Goal: Participate in discussion: Engage in conversation with other users on a specific topic

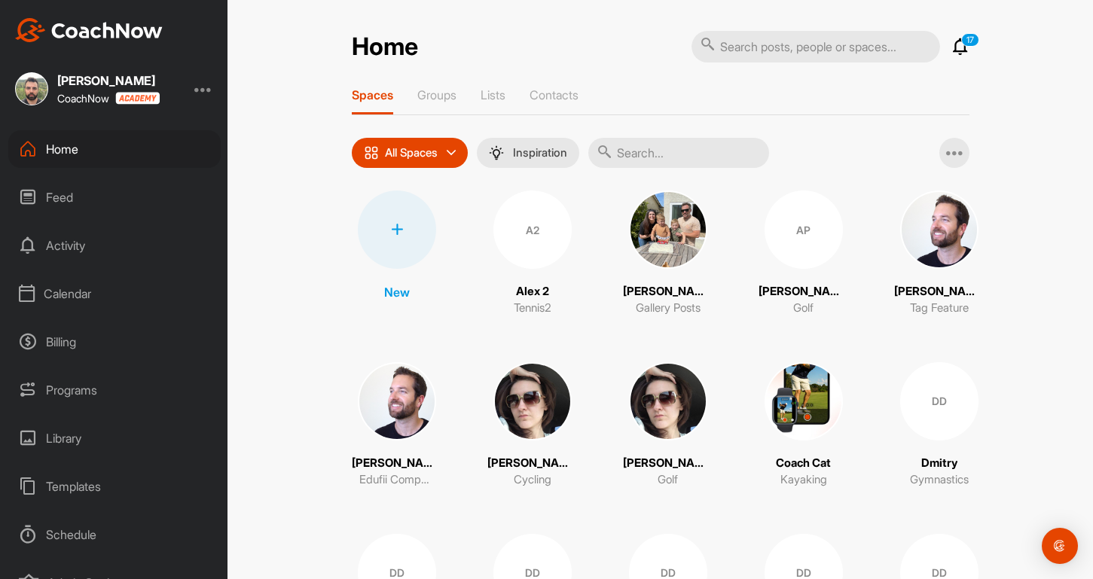
click at [100, 203] on div "Feed" at bounding box center [114, 198] width 212 height 38
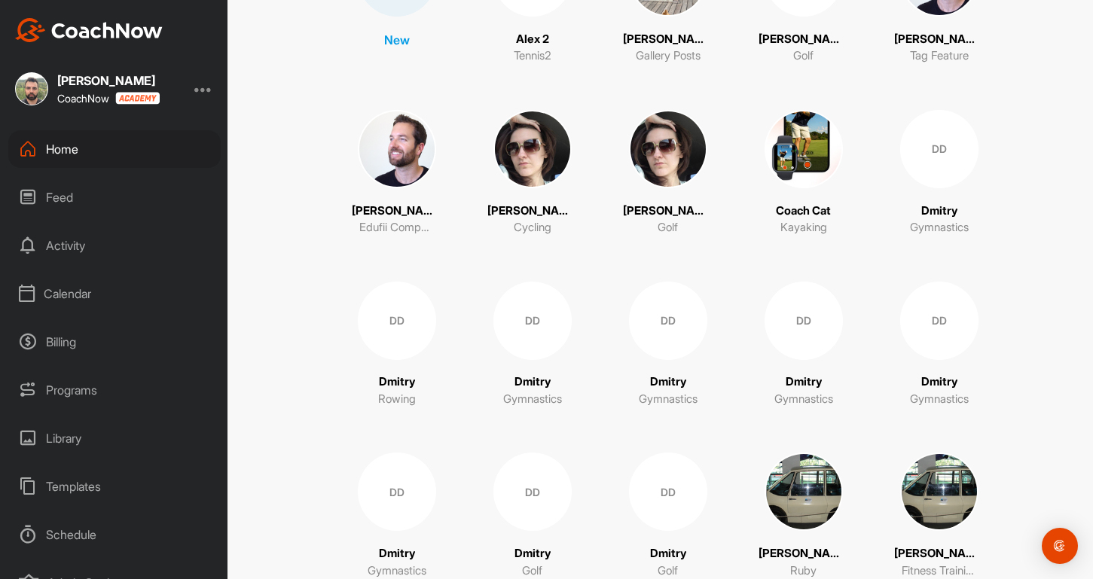
scroll to position [256, 0]
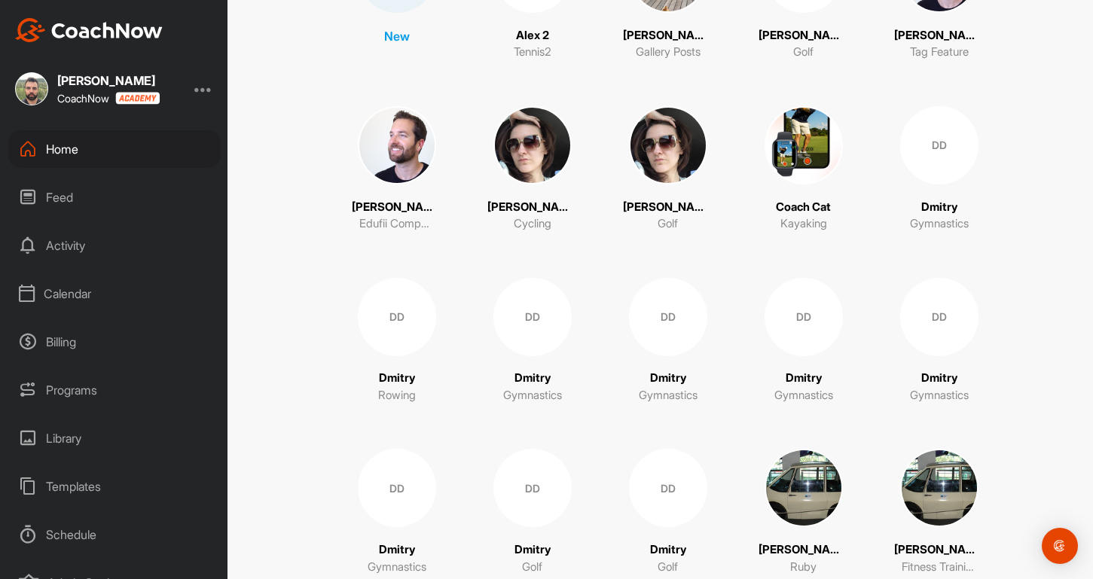
click at [929, 142] on div "DD" at bounding box center [939, 145] width 78 height 78
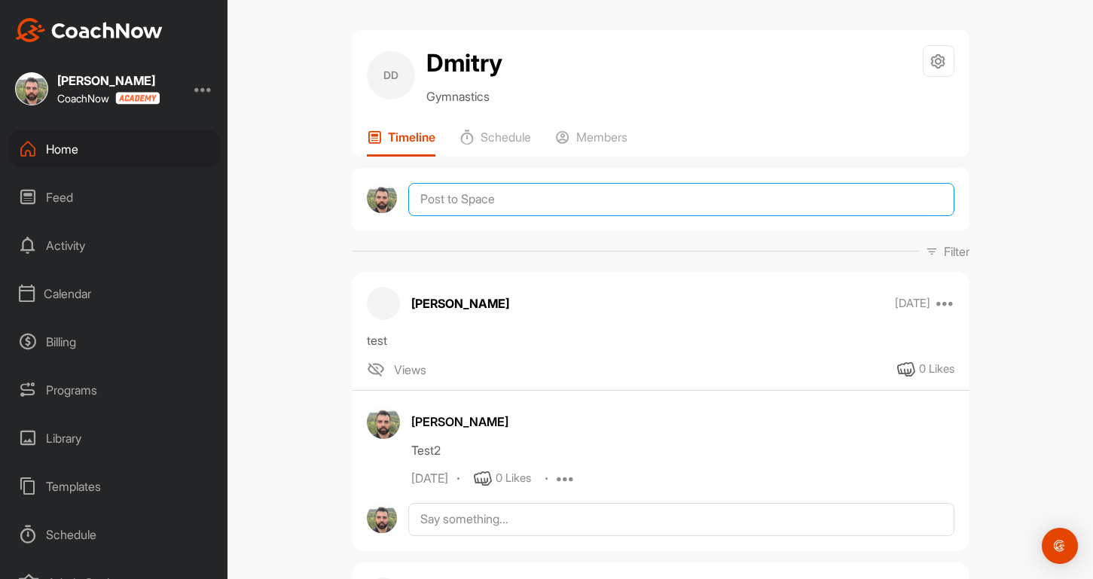
click at [467, 200] on textarea at bounding box center [680, 199] width 545 height 33
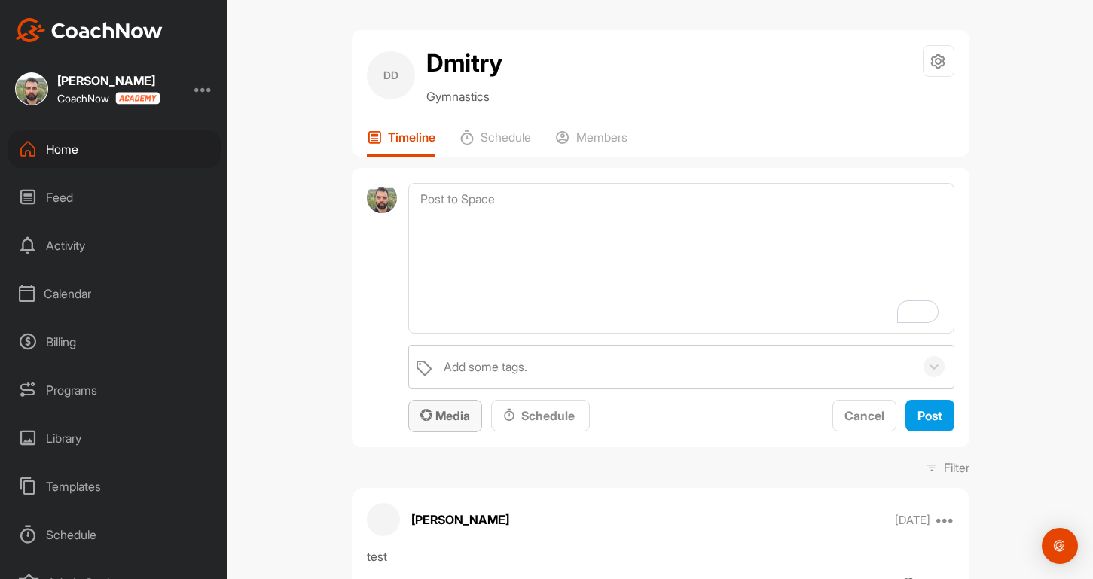
click at [454, 411] on span "Media" at bounding box center [445, 415] width 50 height 15
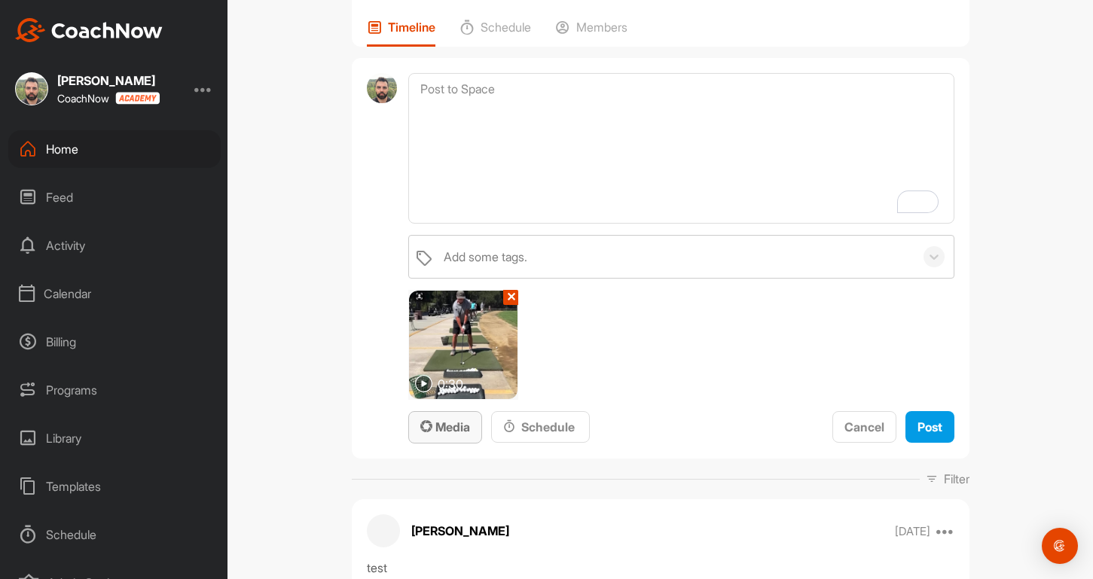
scroll to position [84, 0]
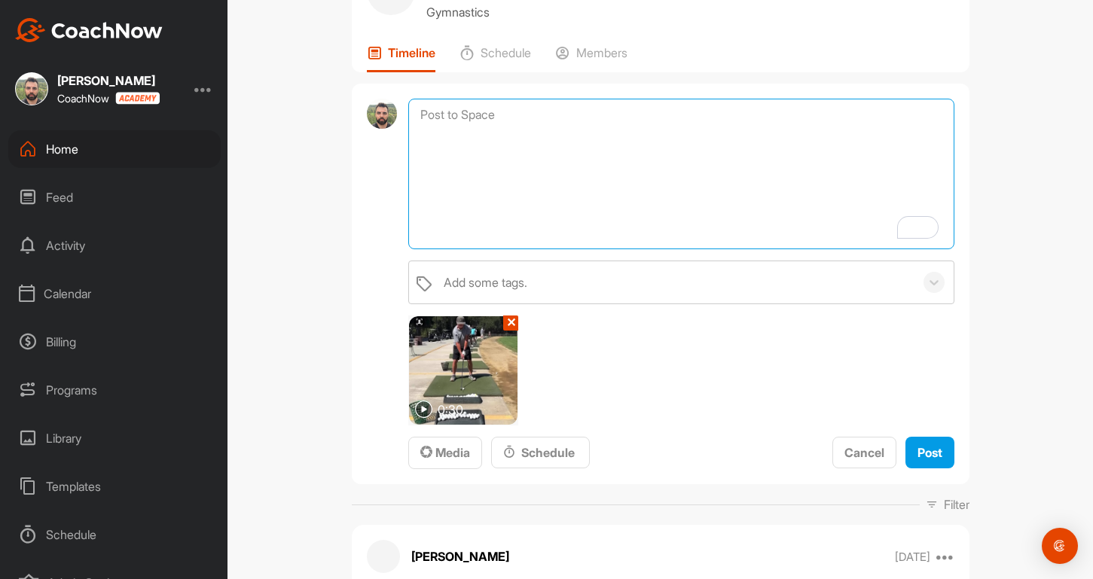
click at [700, 179] on textarea "To enrich screen reader interactions, please activate Accessibility in Grammarl…" at bounding box center [680, 174] width 545 height 151
type textarea "test"
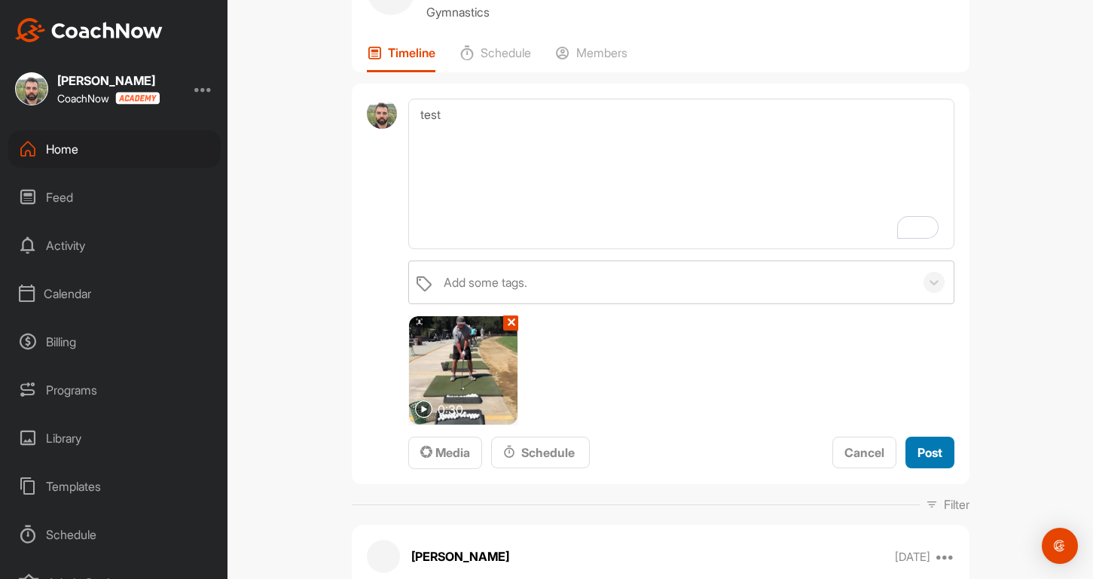
click at [929, 453] on span "Post" at bounding box center [930, 452] width 25 height 15
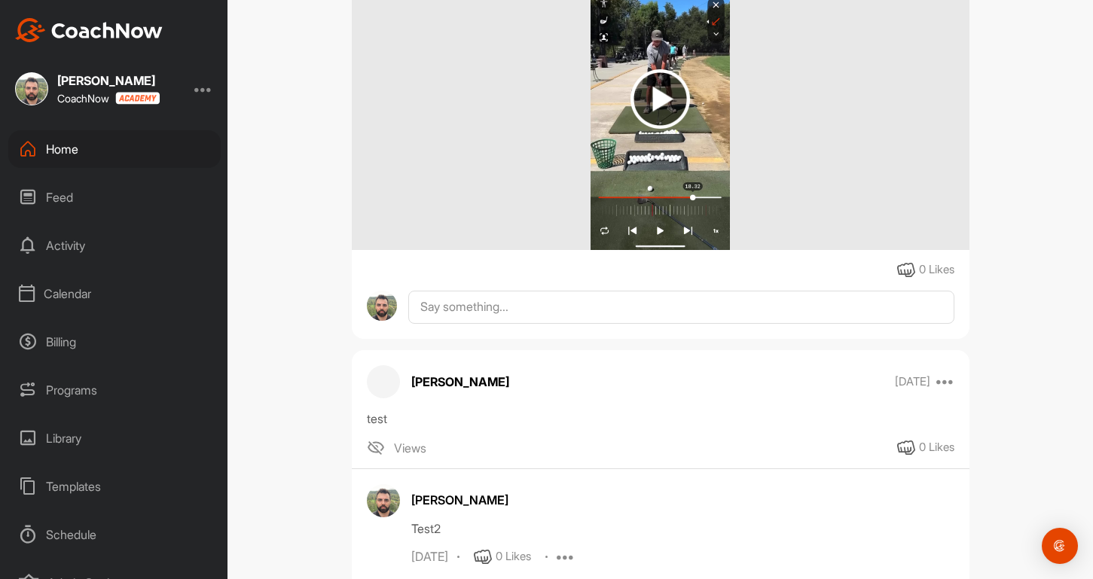
scroll to position [460, 0]
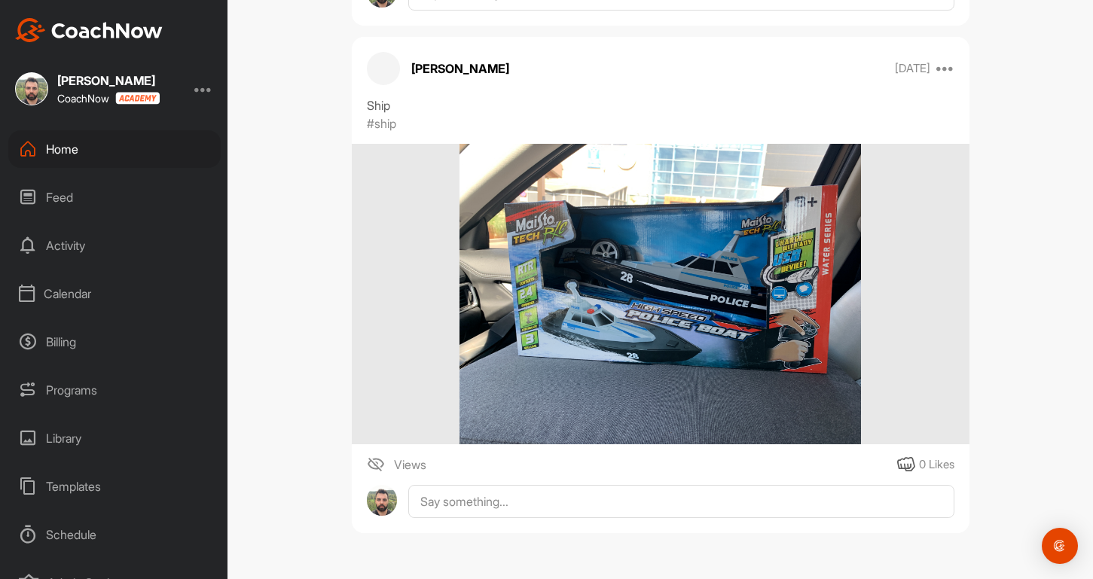
click at [386, 466] on div "Views" at bounding box center [397, 465] width 60 height 18
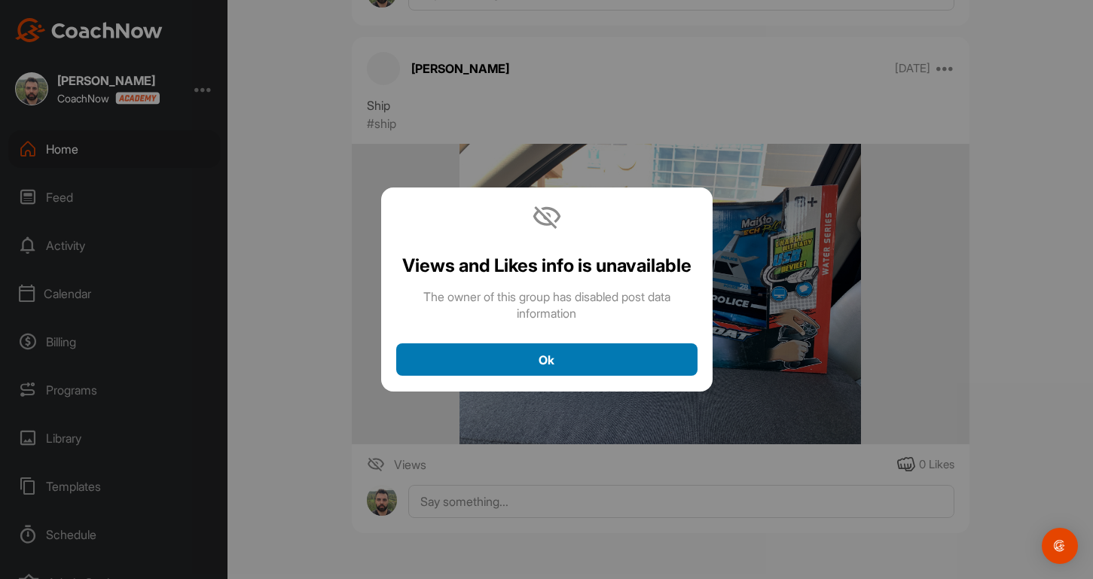
click at [523, 376] on button "Ok" at bounding box center [546, 360] width 301 height 32
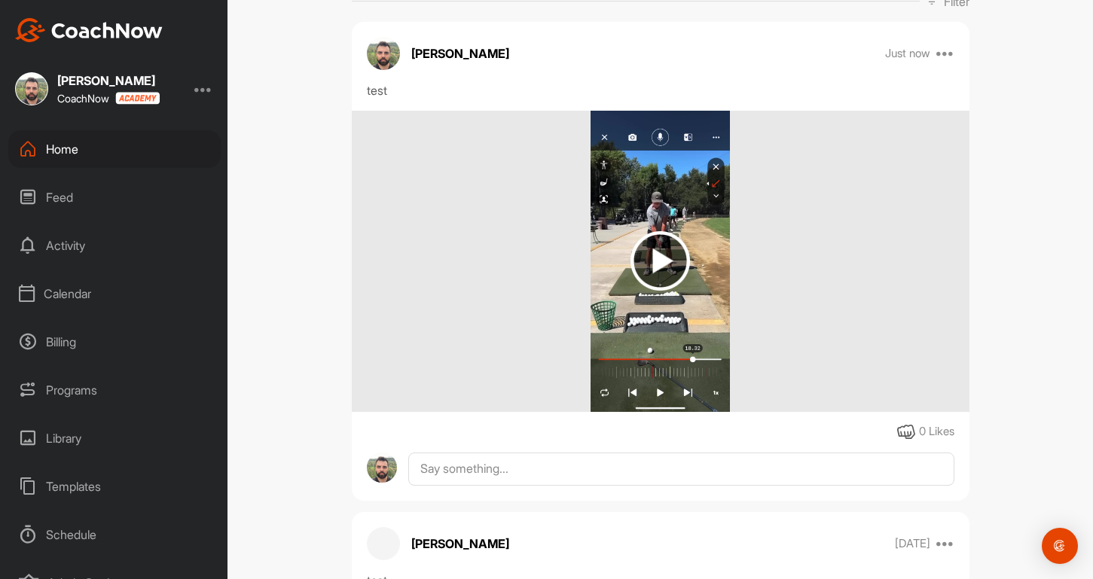
click at [643, 285] on img at bounding box center [661, 261] width 60 height 60
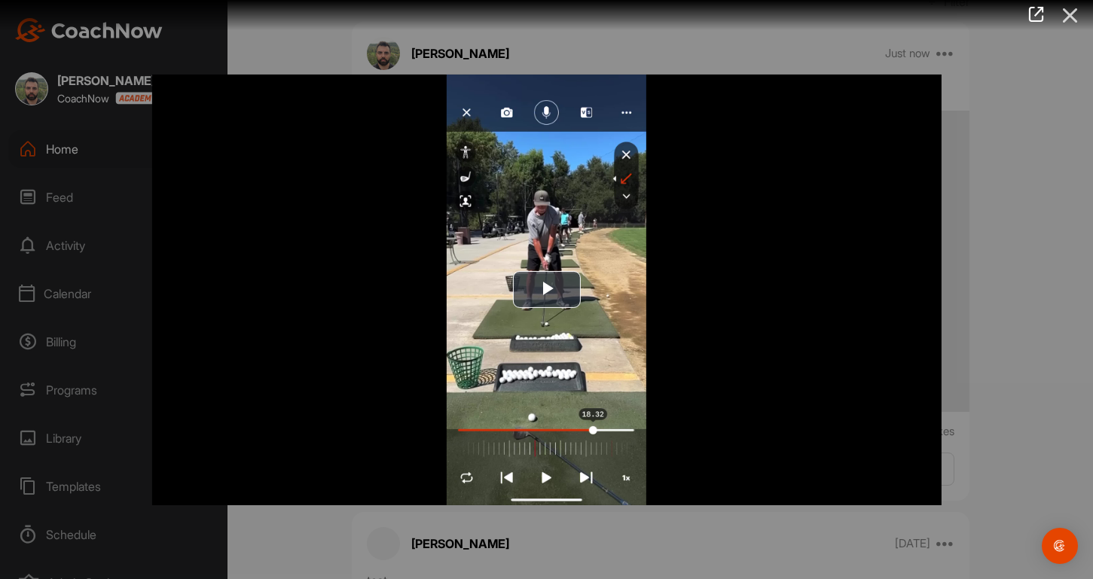
click at [1071, 17] on icon at bounding box center [1070, 16] width 35 height 28
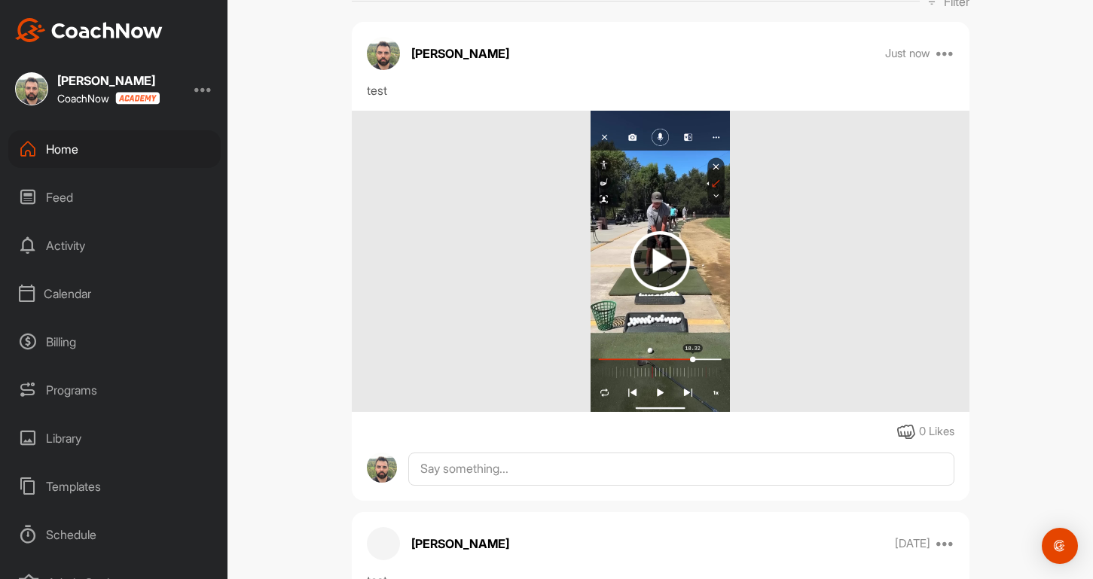
click at [293, 182] on div "DD Dmitry Gymnastics Space Settings Your Notifications Timeline Schedule Member…" at bounding box center [661, 289] width 866 height 579
